Goal: Task Accomplishment & Management: Complete application form

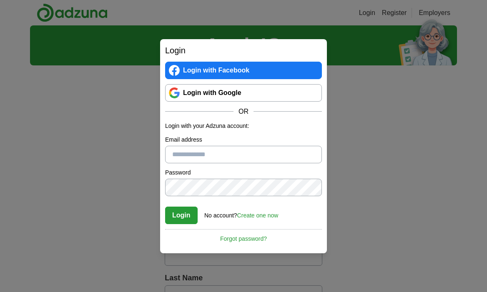
click at [233, 97] on link "Login with Google" at bounding box center [243, 93] width 157 height 18
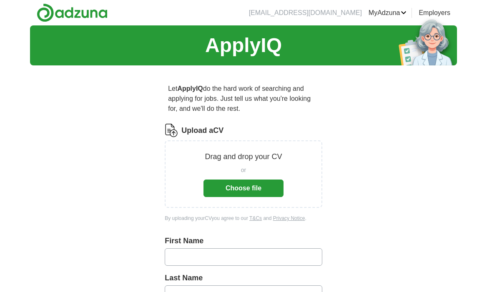
click at [265, 190] on button "Choose file" at bounding box center [243, 189] width 80 height 18
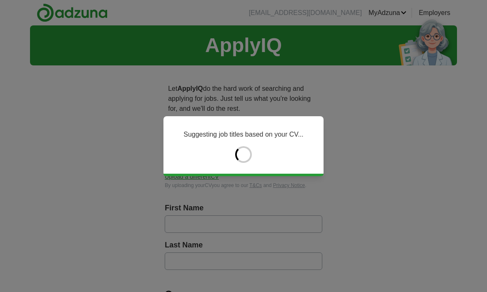
type input "*******"
type input "*********"
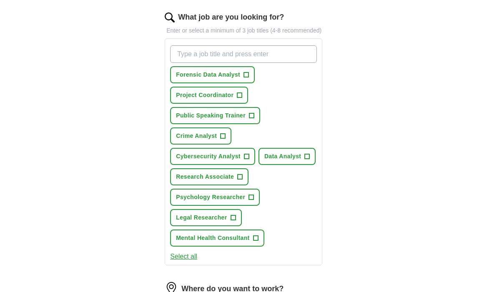
scroll to position [286, 0]
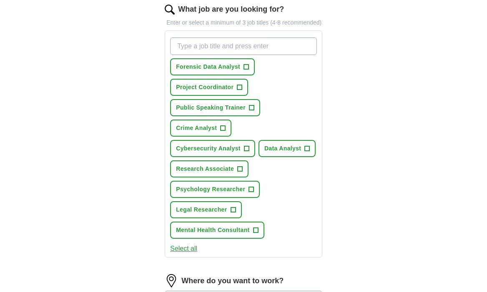
click at [280, 52] on input "What job are you looking for?" at bounding box center [243, 47] width 147 height 18
type input "retail"
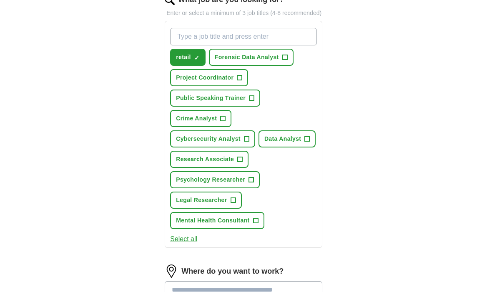
scroll to position [295, 0]
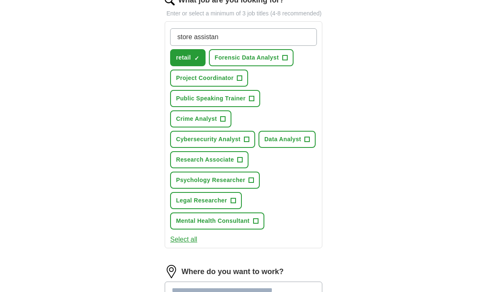
type input "store assistant"
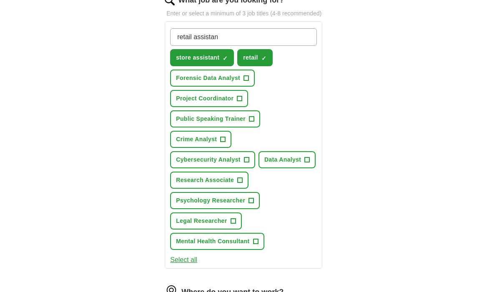
type input "retail assistant"
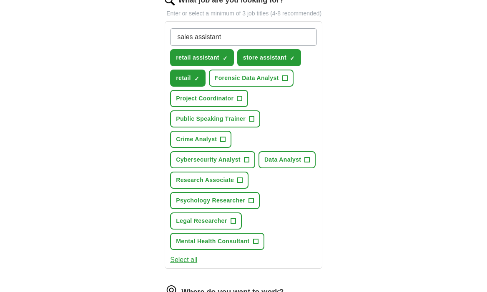
type input "sales assistant"
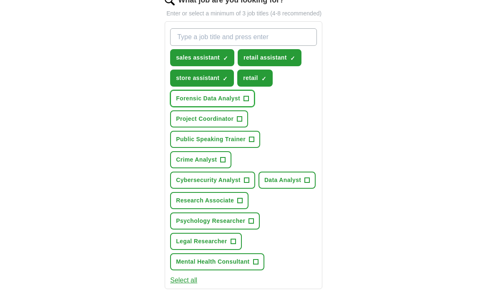
click at [244, 102] on span "+" at bounding box center [246, 98] width 5 height 7
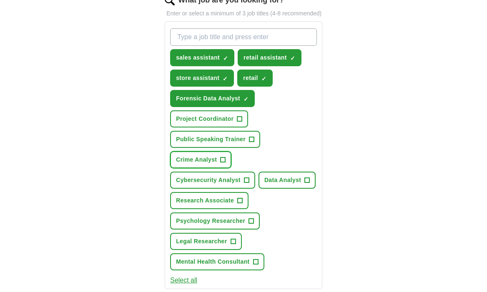
click at [216, 164] on span "Crime Analyst" at bounding box center [196, 159] width 41 height 9
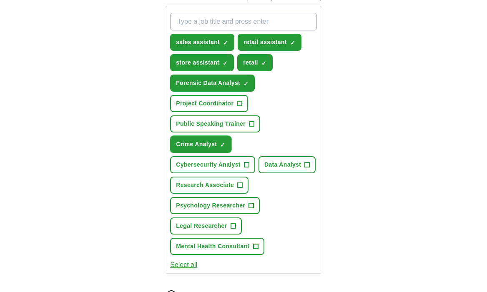
scroll to position [315, 0]
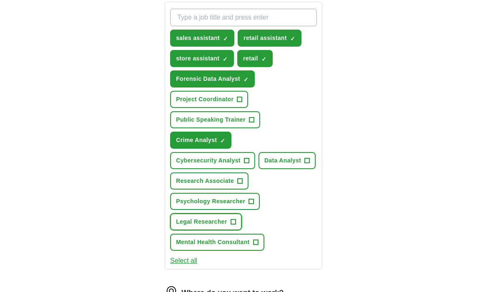
click at [217, 226] on span "Legal Researcher" at bounding box center [201, 222] width 51 height 9
click at [225, 226] on span "Legal Researcher" at bounding box center [201, 222] width 51 height 9
click at [271, 26] on input "What job are you looking for?" at bounding box center [243, 18] width 147 height 18
type input "intelligence analyst"
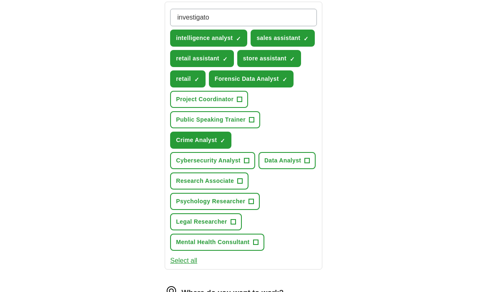
type input "investigator"
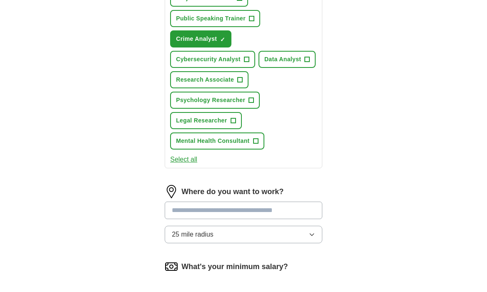
scroll to position [445, 0]
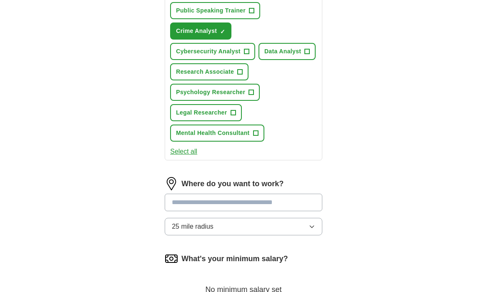
click at [254, 210] on input at bounding box center [244, 203] width 158 height 18
type input "******"
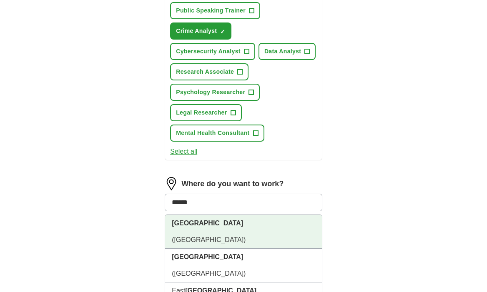
click at [244, 238] on li "London (UK)" at bounding box center [243, 232] width 157 height 34
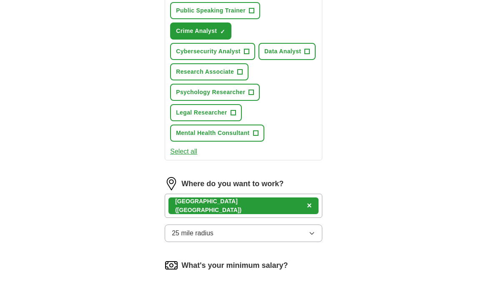
click at [260, 242] on button "25 mile radius" at bounding box center [244, 234] width 158 height 18
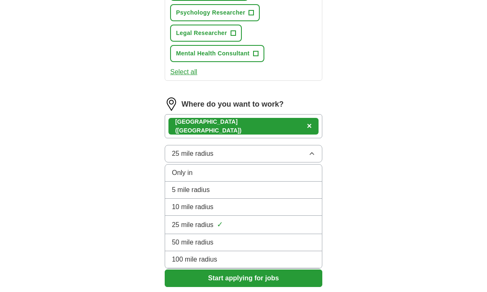
scroll to position [527, 0]
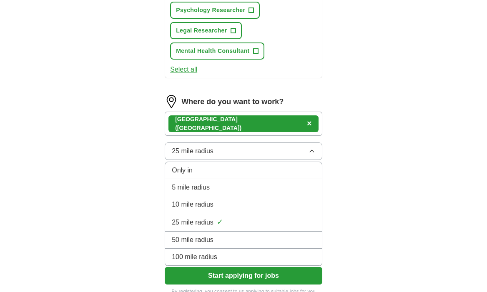
click at [247, 210] on div "10 mile radius" at bounding box center [243, 205] width 143 height 10
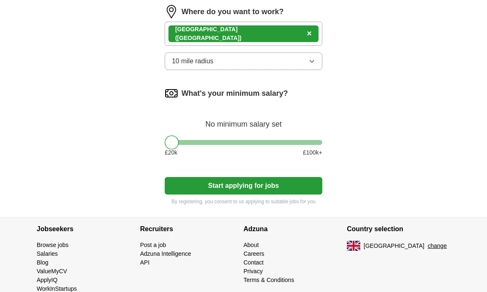
scroll to position [619, 0]
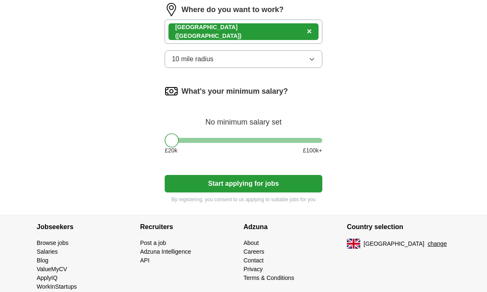
click at [274, 190] on button "Start applying for jobs" at bounding box center [244, 184] width 158 height 18
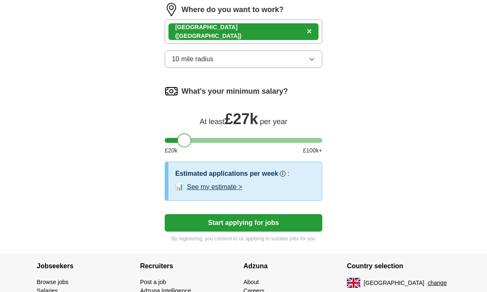
drag, startPoint x: 175, startPoint y: 152, endPoint x: 186, endPoint y: 154, distance: 11.9
click at [186, 148] on div at bounding box center [184, 140] width 14 height 14
click at [178, 146] on div at bounding box center [184, 140] width 14 height 14
click at [177, 147] on div at bounding box center [182, 140] width 14 height 14
click at [278, 232] on button "Start applying for jobs" at bounding box center [244, 223] width 158 height 18
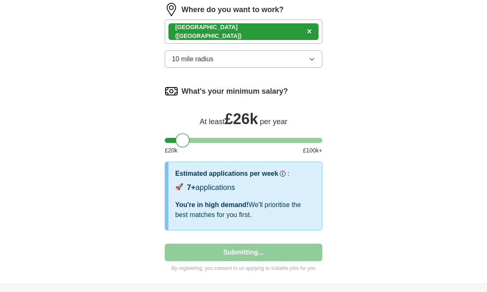
select select "**"
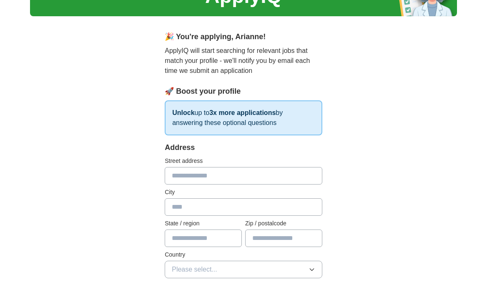
scroll to position [50, 0]
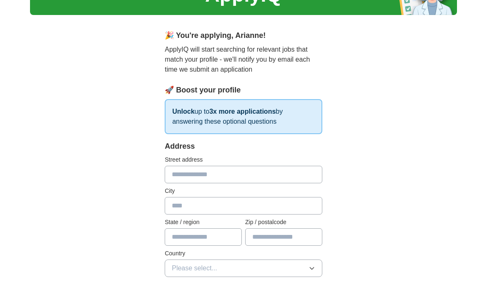
click at [234, 175] on input "text" at bounding box center [244, 175] width 158 height 18
type input "**********"
type input "******"
type input "*******"
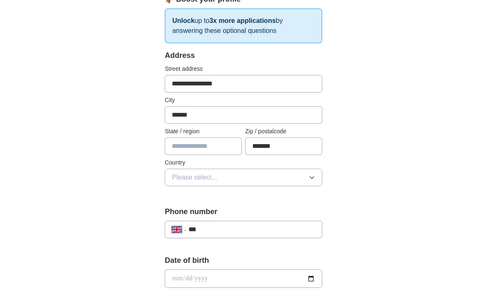
scroll to position [180, 0]
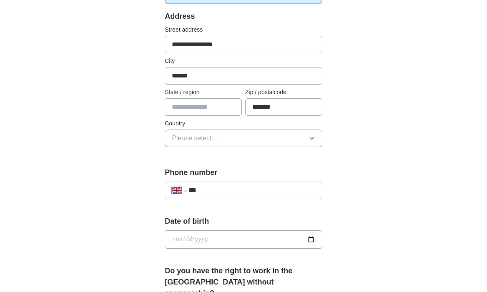
click at [192, 105] on input "text" at bounding box center [203, 107] width 77 height 18
type input "******"
click at [202, 135] on span "Please select..." at bounding box center [194, 138] width 45 height 10
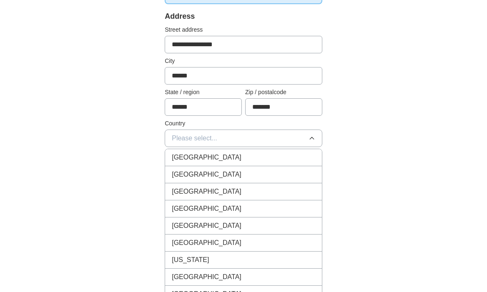
click at [216, 158] on span "[GEOGRAPHIC_DATA]" at bounding box center [207, 158] width 70 height 10
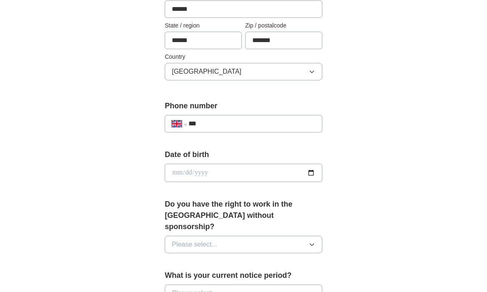
scroll to position [268, 0]
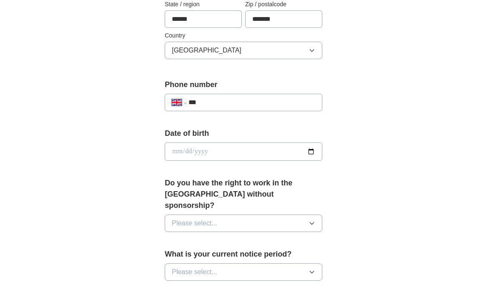
click at [223, 110] on div "**********" at bounding box center [244, 103] width 158 height 18
click at [223, 103] on input "***" at bounding box center [251, 103] width 127 height 10
type input "**********"
click at [314, 150] on input "date" at bounding box center [244, 152] width 158 height 18
type input "**********"
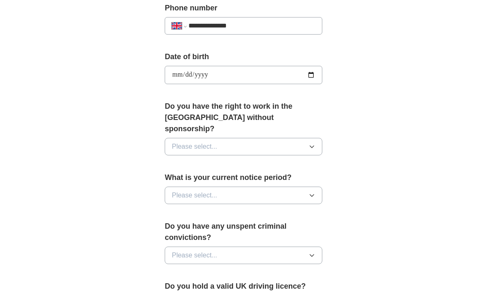
scroll to position [346, 0]
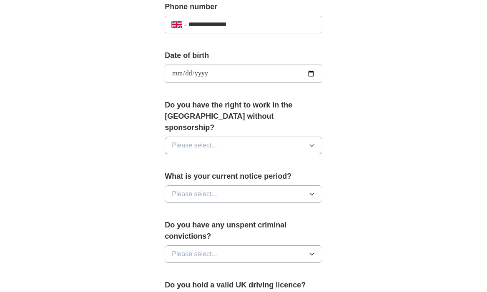
click at [237, 137] on button "Please select..." at bounding box center [244, 146] width 158 height 18
click at [213, 160] on div "Yes" at bounding box center [243, 165] width 143 height 10
click at [215, 189] on span "Please select..." at bounding box center [194, 194] width 45 height 10
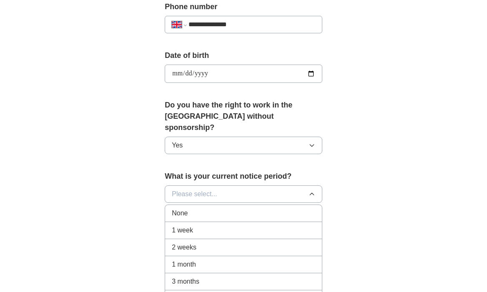
click at [212, 208] on div "None" at bounding box center [243, 213] width 143 height 10
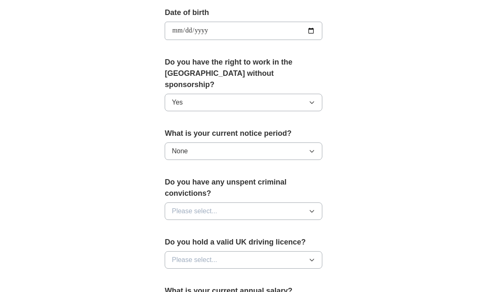
scroll to position [467, 0]
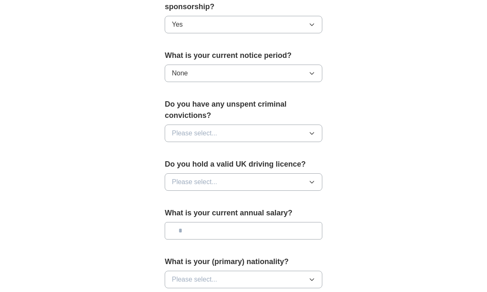
click at [249, 125] on button "Please select..." at bounding box center [244, 134] width 158 height 18
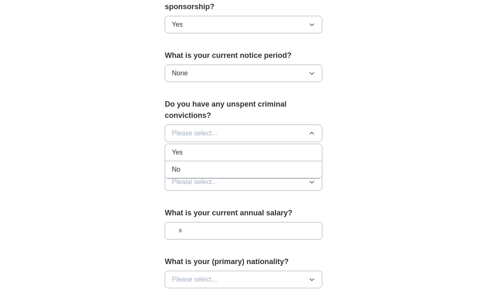
click at [243, 165] on div "No" at bounding box center [243, 170] width 143 height 10
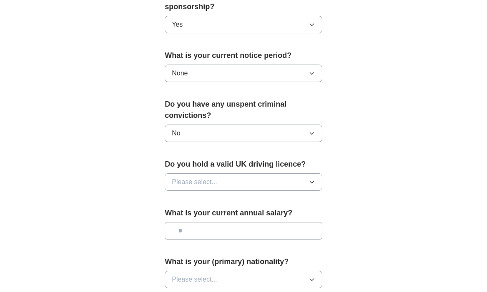
click at [246, 173] on button "Please select..." at bounding box center [244, 182] width 158 height 18
click at [241, 196] on div "Yes" at bounding box center [243, 201] width 143 height 10
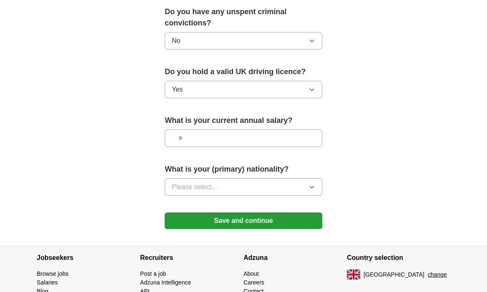
scroll to position [575, 0]
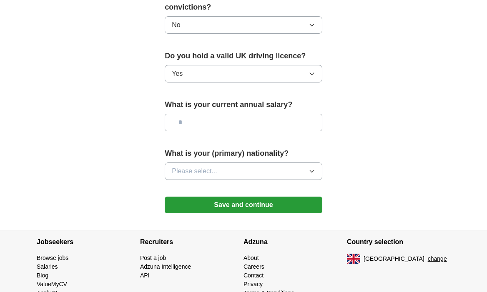
click at [250, 114] on input "text" at bounding box center [244, 123] width 158 height 18
type input "*******"
click at [302, 163] on button "Please select..." at bounding box center [244, 172] width 158 height 18
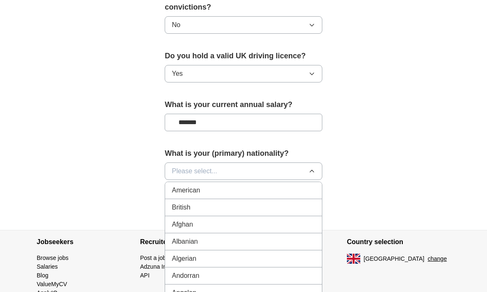
click at [261, 203] on div "British" at bounding box center [243, 208] width 143 height 10
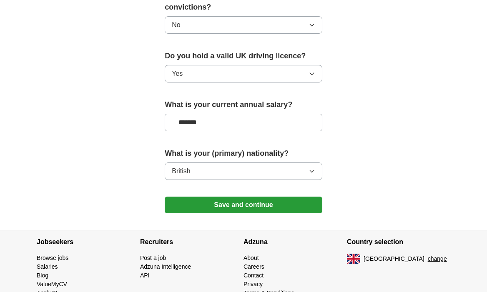
click at [261, 197] on button "Save and continue" at bounding box center [244, 205] width 158 height 17
